Goal: Information Seeking & Learning: Learn about a topic

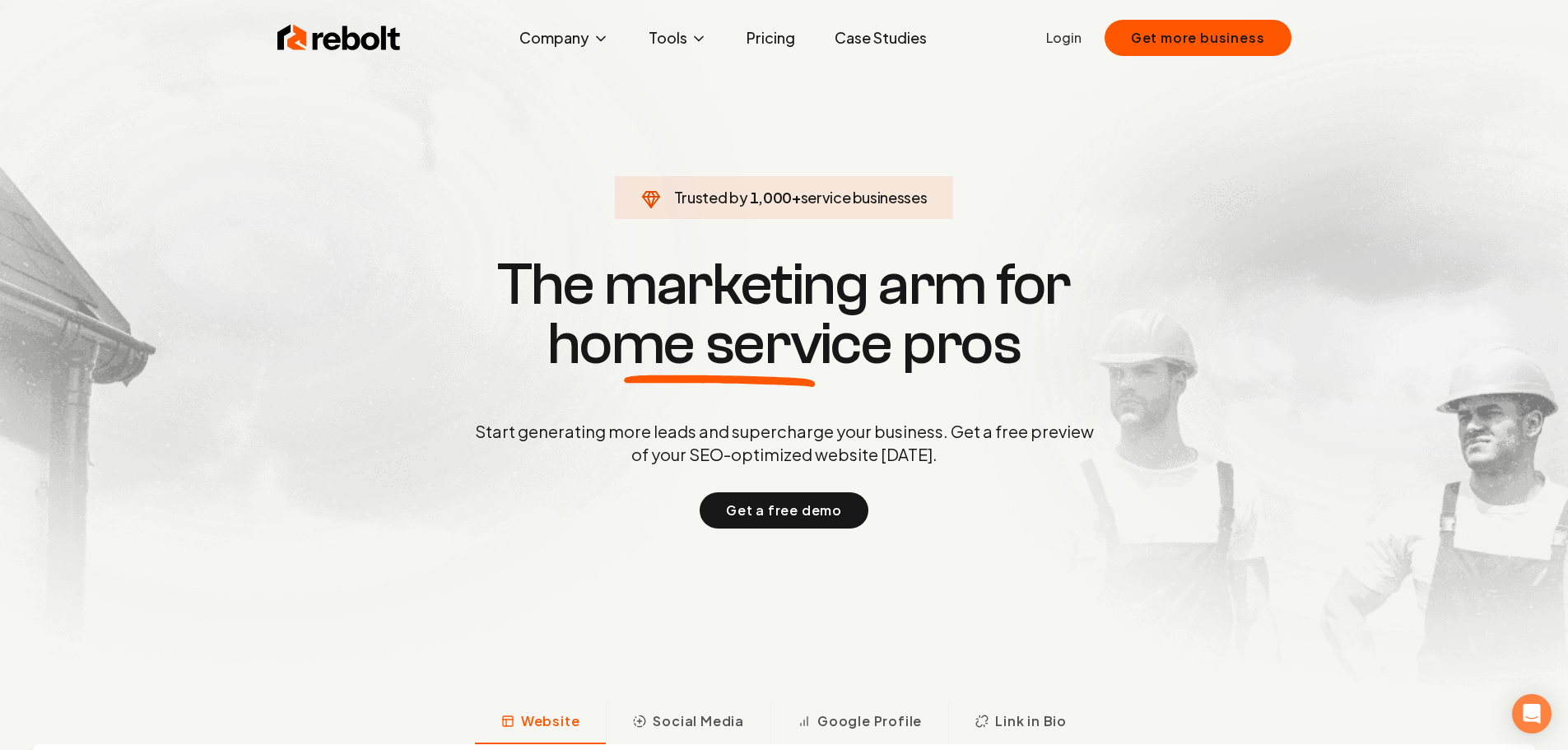
click at [756, 38] on link "Pricing" at bounding box center [770, 38] width 75 height 33
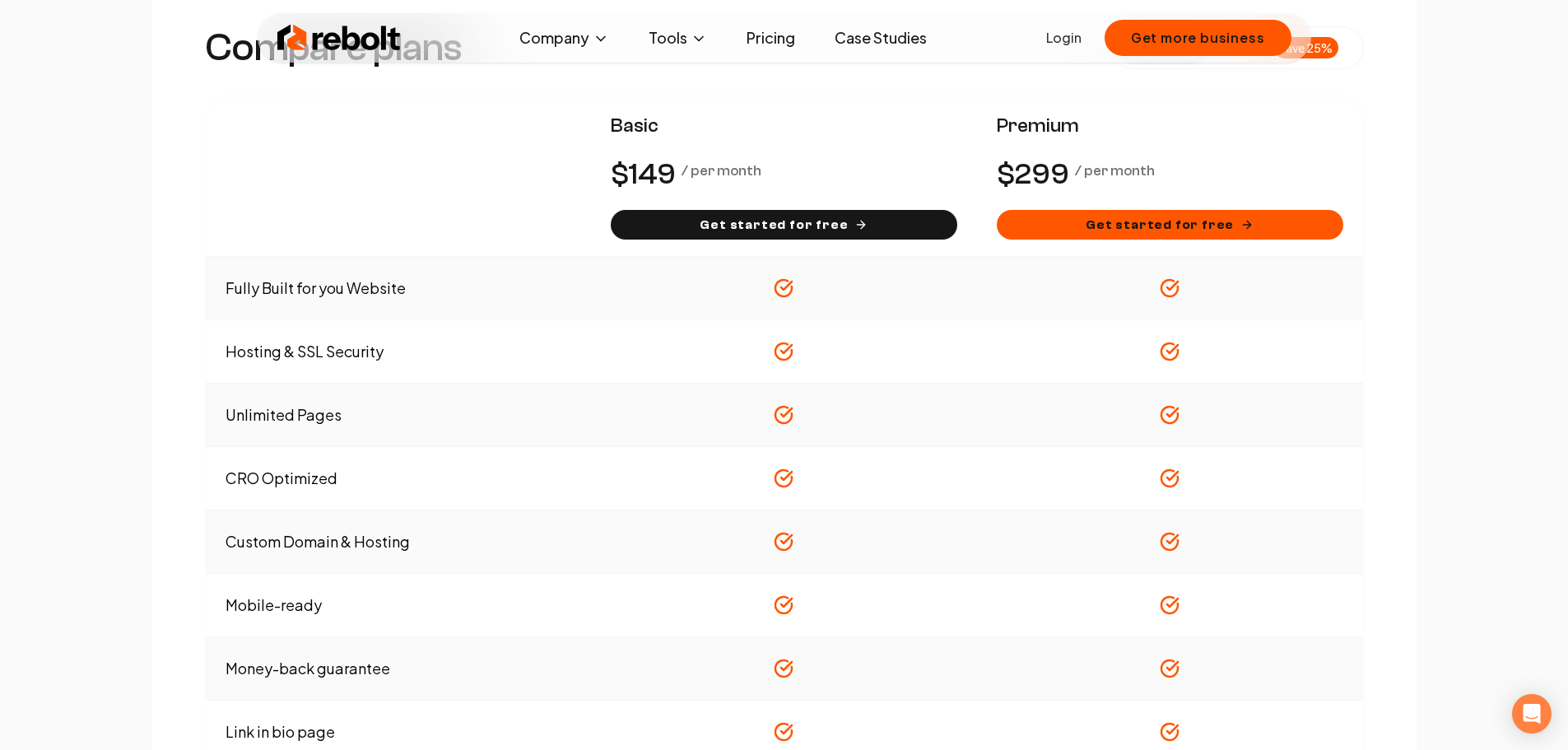
scroll to position [576, 0]
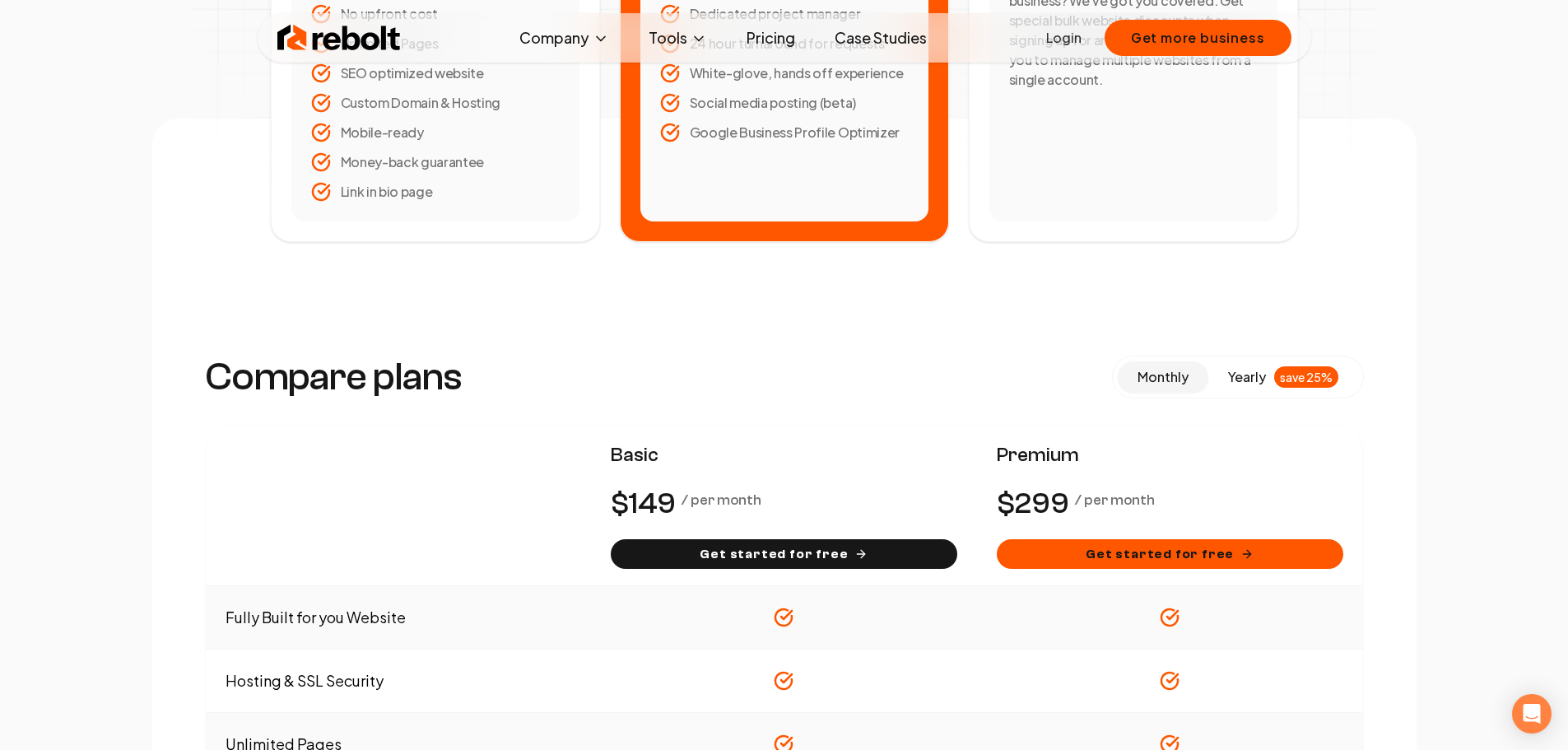
click at [1148, 382] on span "monthly" at bounding box center [1162, 376] width 51 height 18
click at [1157, 377] on span "monthly" at bounding box center [1162, 376] width 51 height 18
click at [1248, 371] on span "yearly" at bounding box center [1246, 376] width 38 height 20
click at [1149, 376] on span "monthly" at bounding box center [1162, 376] width 51 height 18
click at [1243, 375] on span "yearly" at bounding box center [1246, 376] width 38 height 20
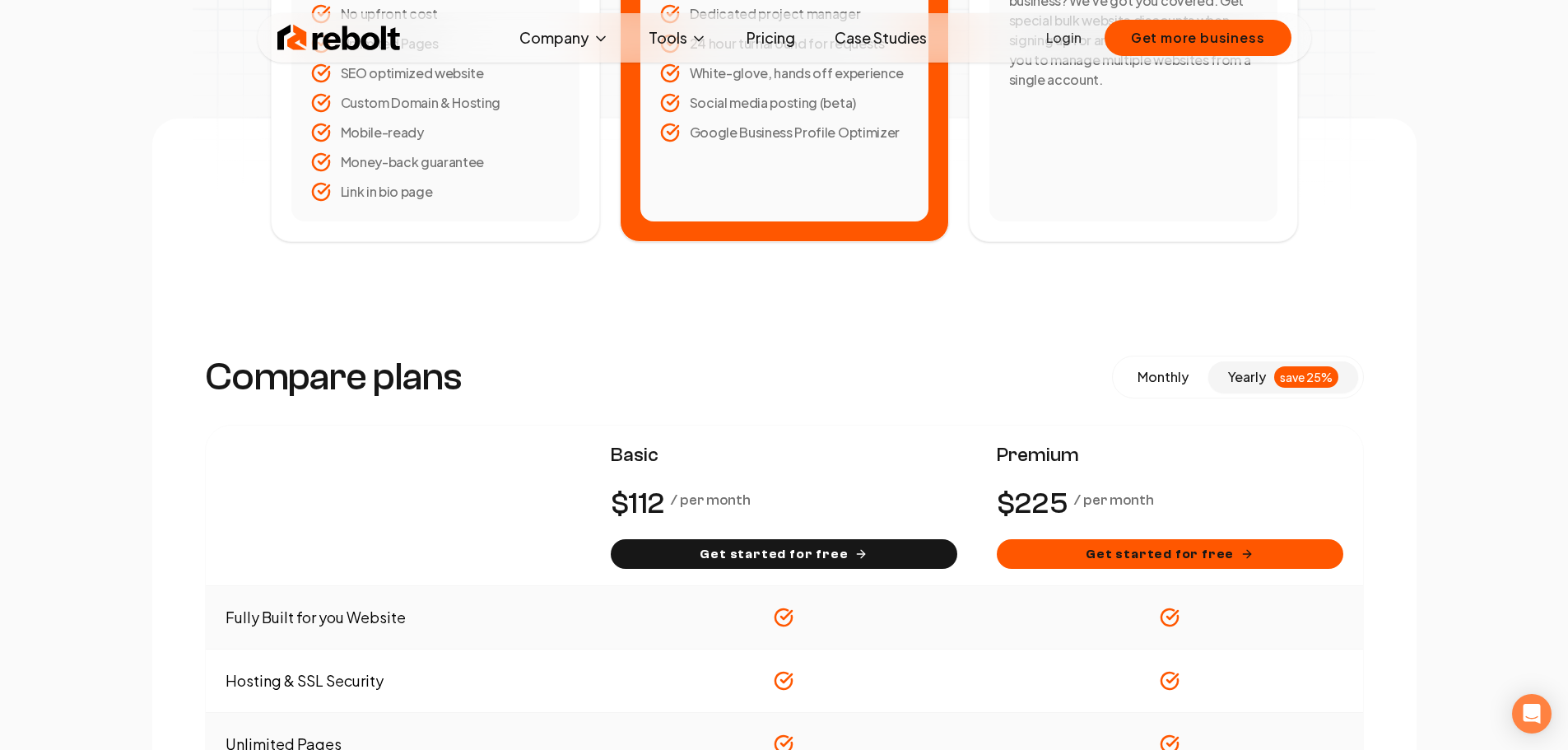
click at [1158, 378] on span "monthly" at bounding box center [1162, 376] width 51 height 18
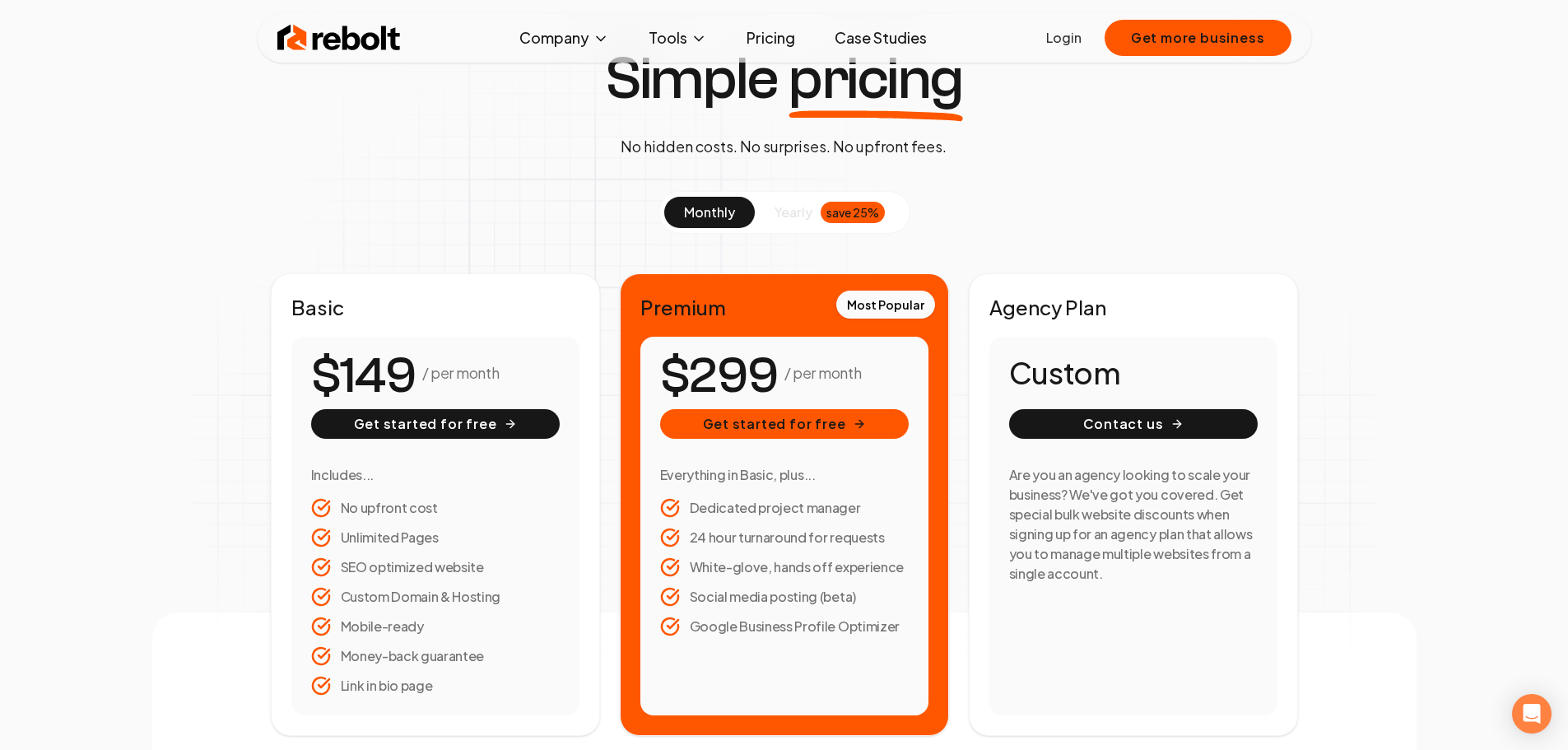
scroll to position [0, 0]
